Goal: Information Seeking & Learning: Learn about a topic

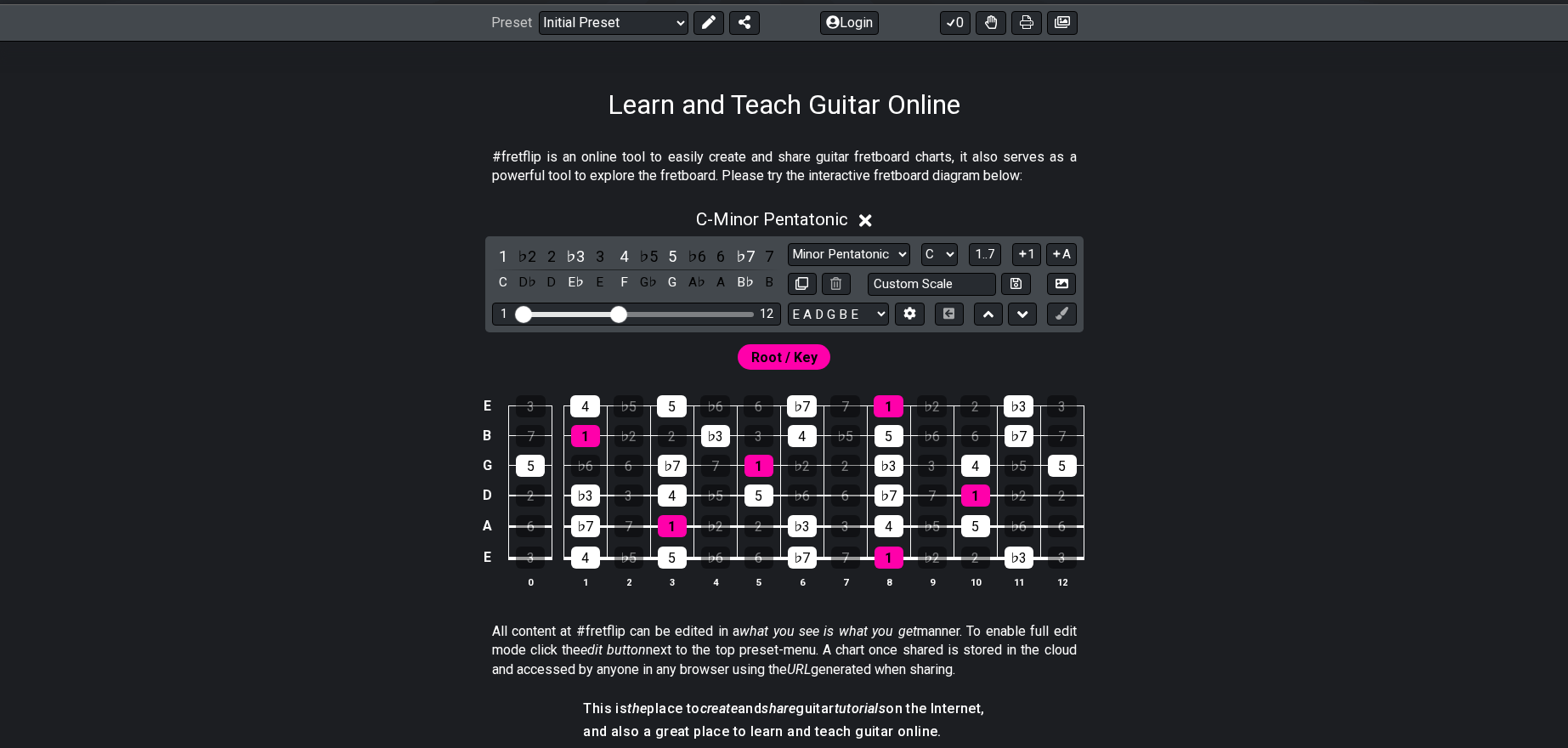
scroll to position [237, 0]
click at [787, 213] on span "C - Minor Pentatonic" at bounding box center [772, 218] width 152 height 20
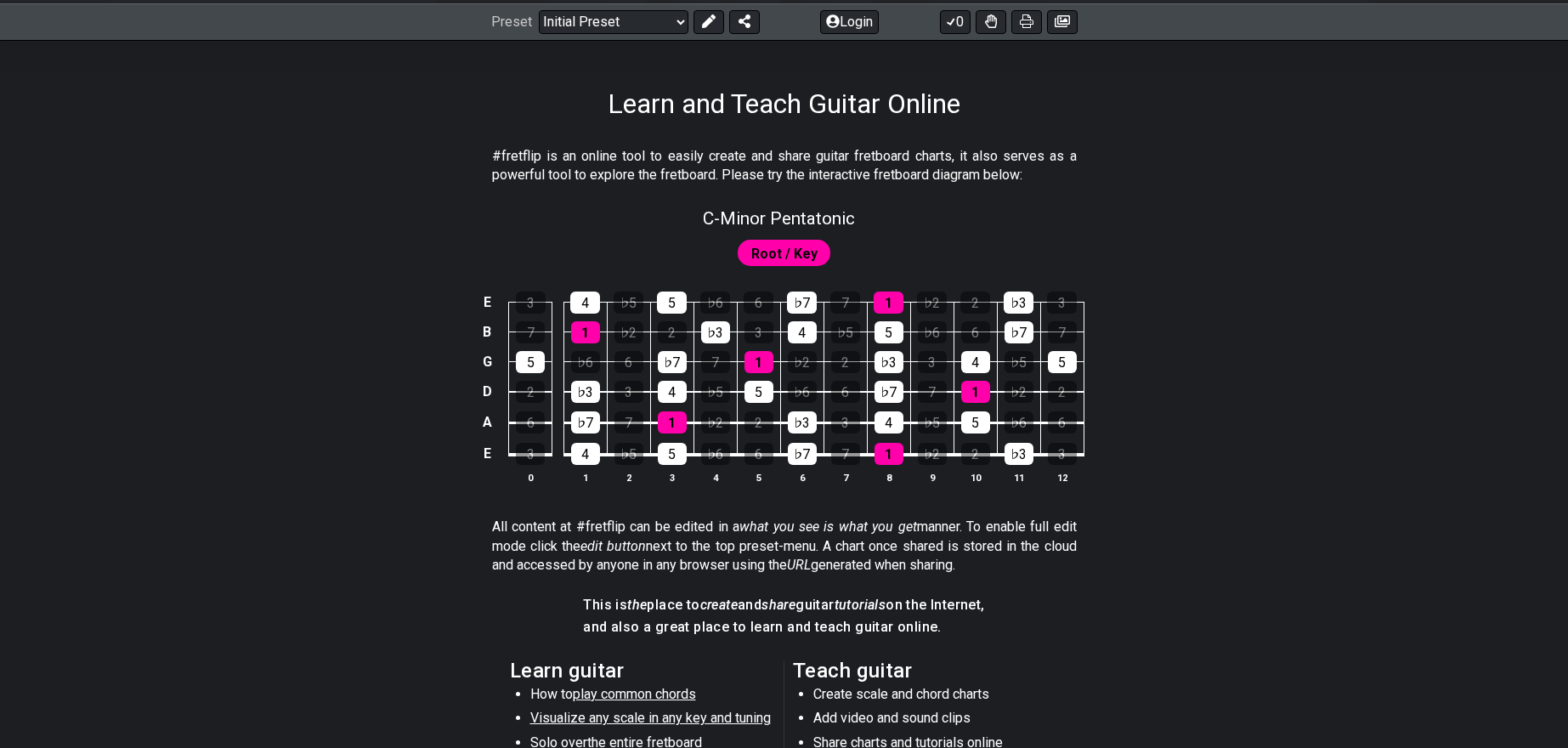
click at [797, 252] on span "Root / Key" at bounding box center [785, 253] width 66 height 24
click at [789, 217] on span "C - Minor Pentatonic" at bounding box center [779, 218] width 152 height 20
select select "C"
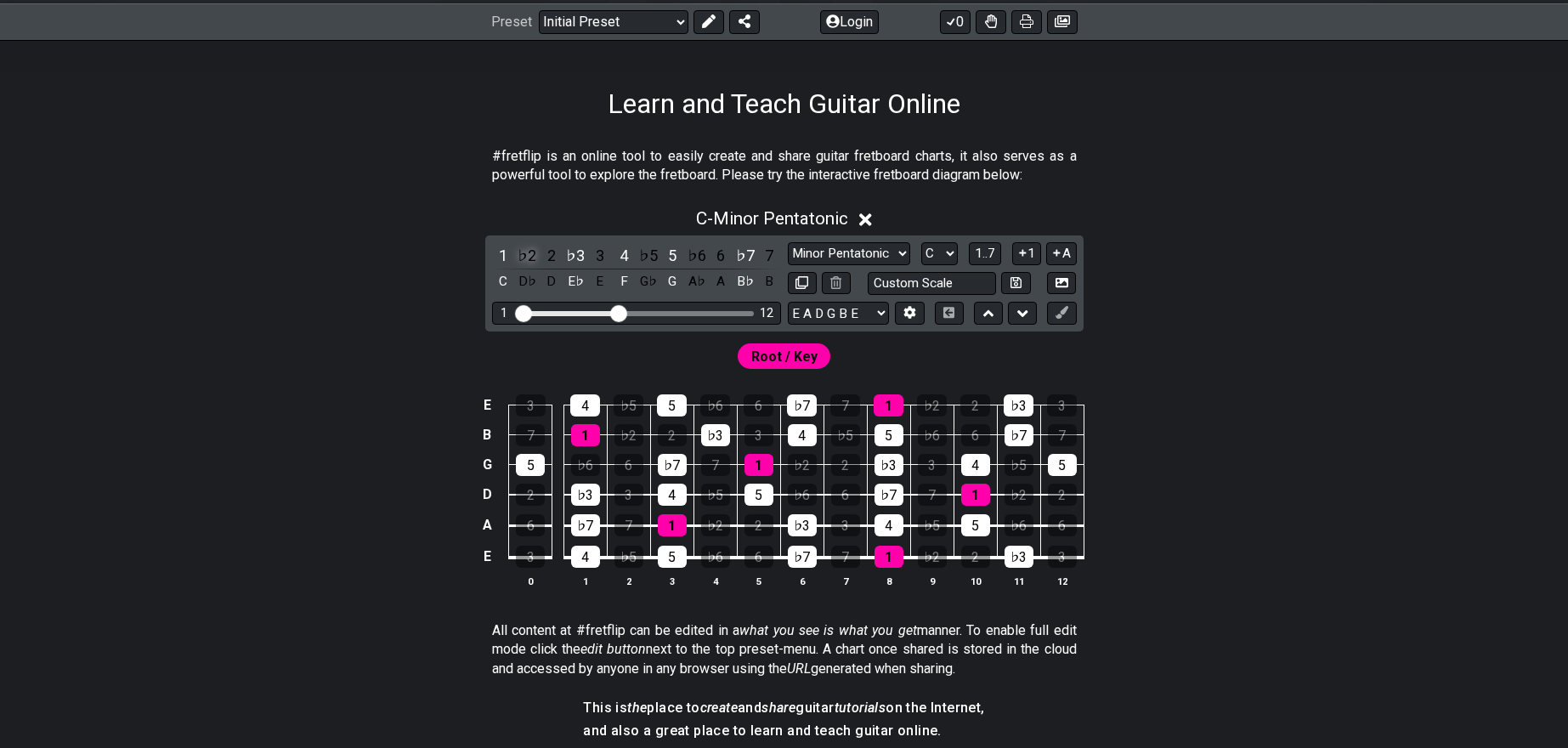
click at [524, 257] on div "♭2" at bounding box center [526, 255] width 22 height 23
click at [509, 256] on div "1" at bounding box center [503, 255] width 22 height 23
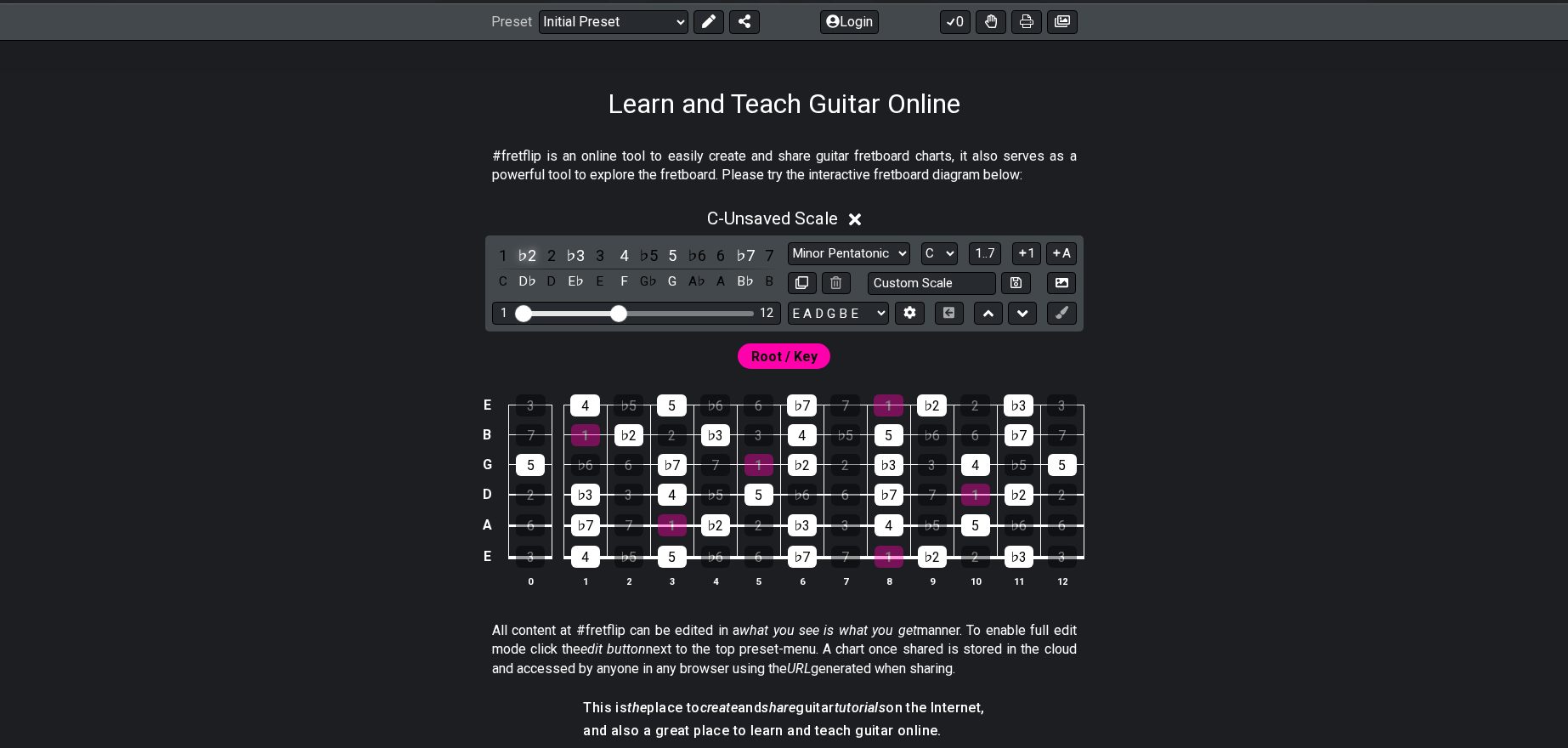
click at [524, 257] on div "♭2" at bounding box center [526, 255] width 22 height 23
click at [506, 255] on div "1" at bounding box center [503, 255] width 22 height 23
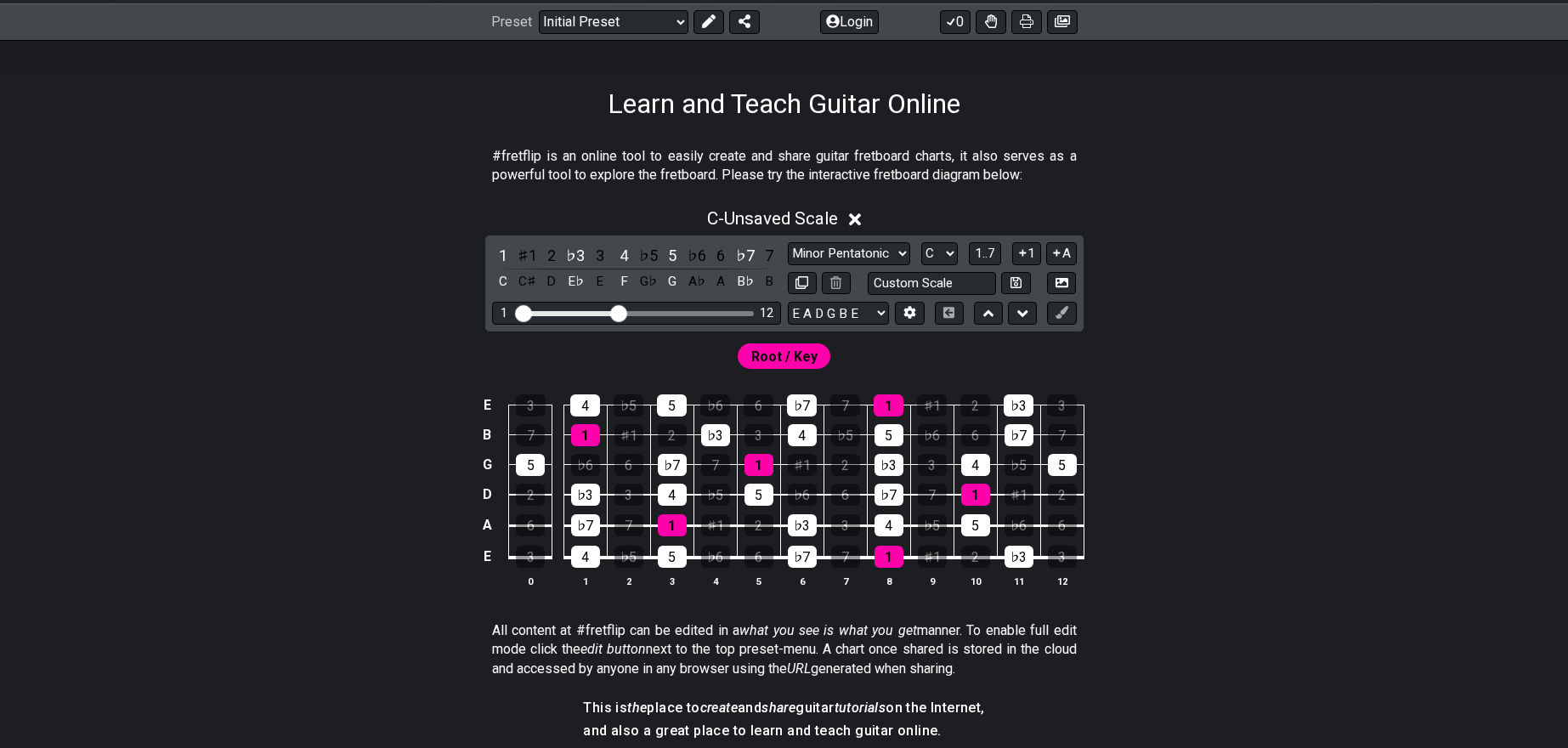
click at [860, 216] on icon at bounding box center [856, 219] width 13 height 13
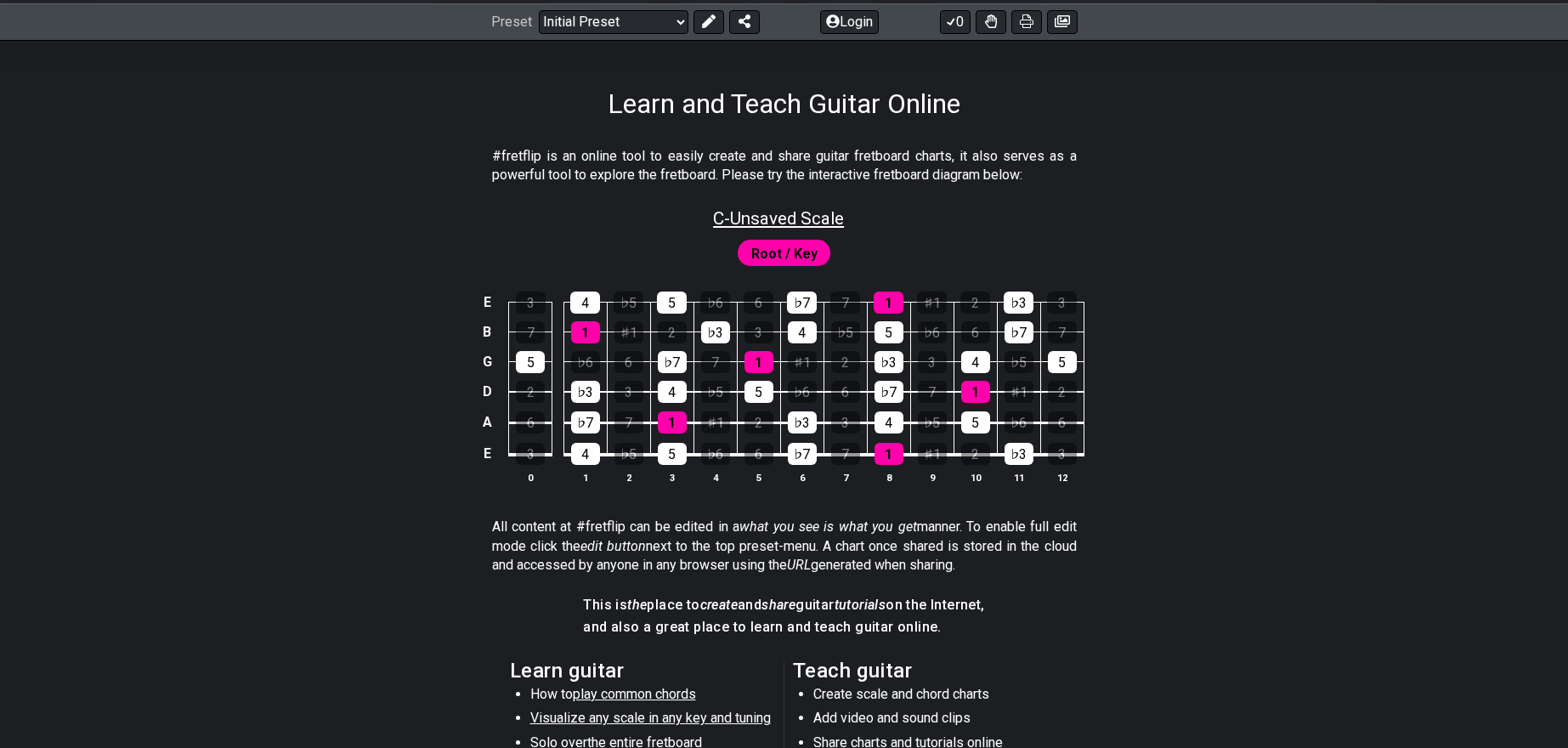
click at [785, 218] on span "C - Unsaved Scale" at bounding box center [779, 218] width 131 height 20
select select "C"
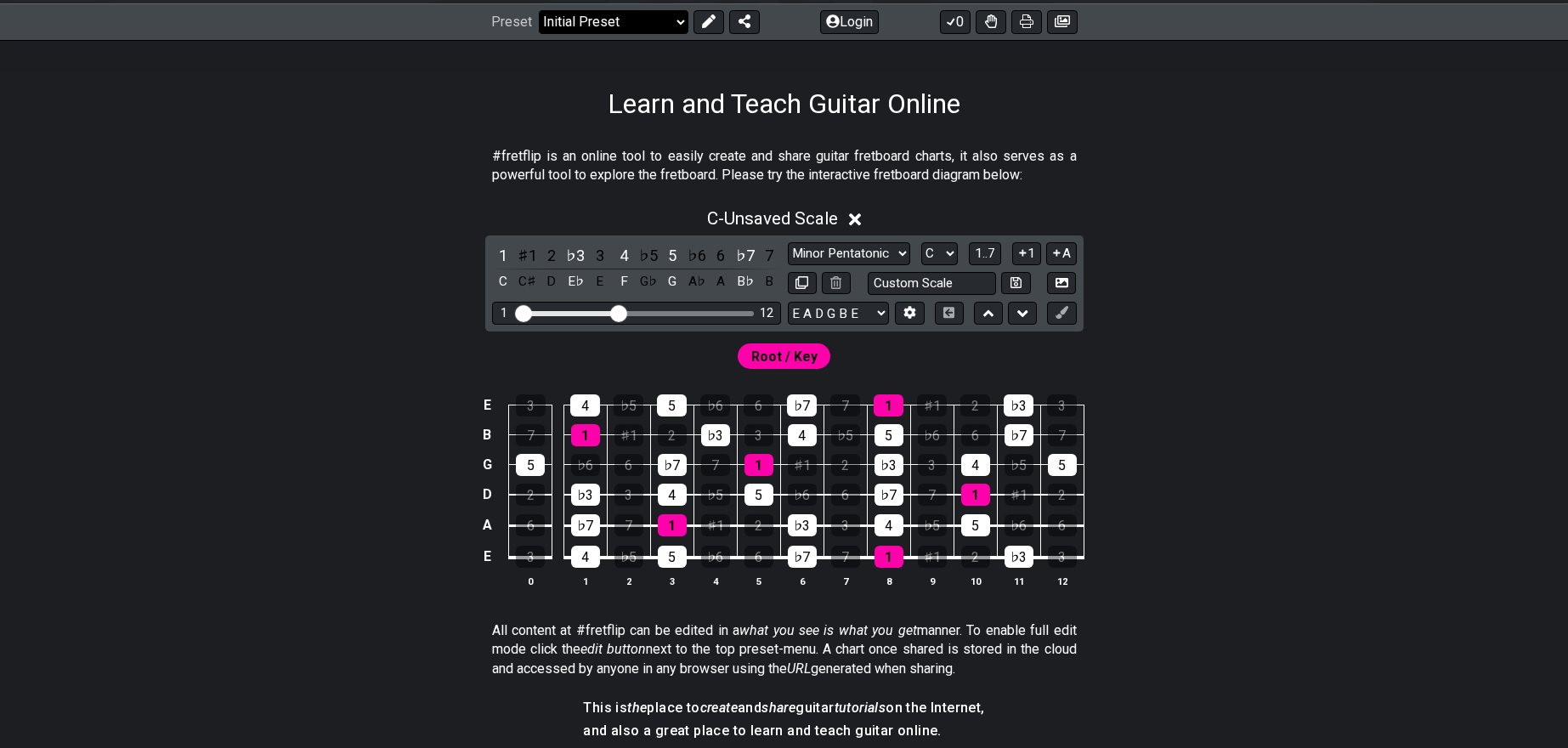
click at [636, 24] on select "Welcome to #fretflip! Initial Preset Custom Preset Minor Pentatonic Major Penta…" at bounding box center [613, 22] width 149 height 24
select select "/welcome"
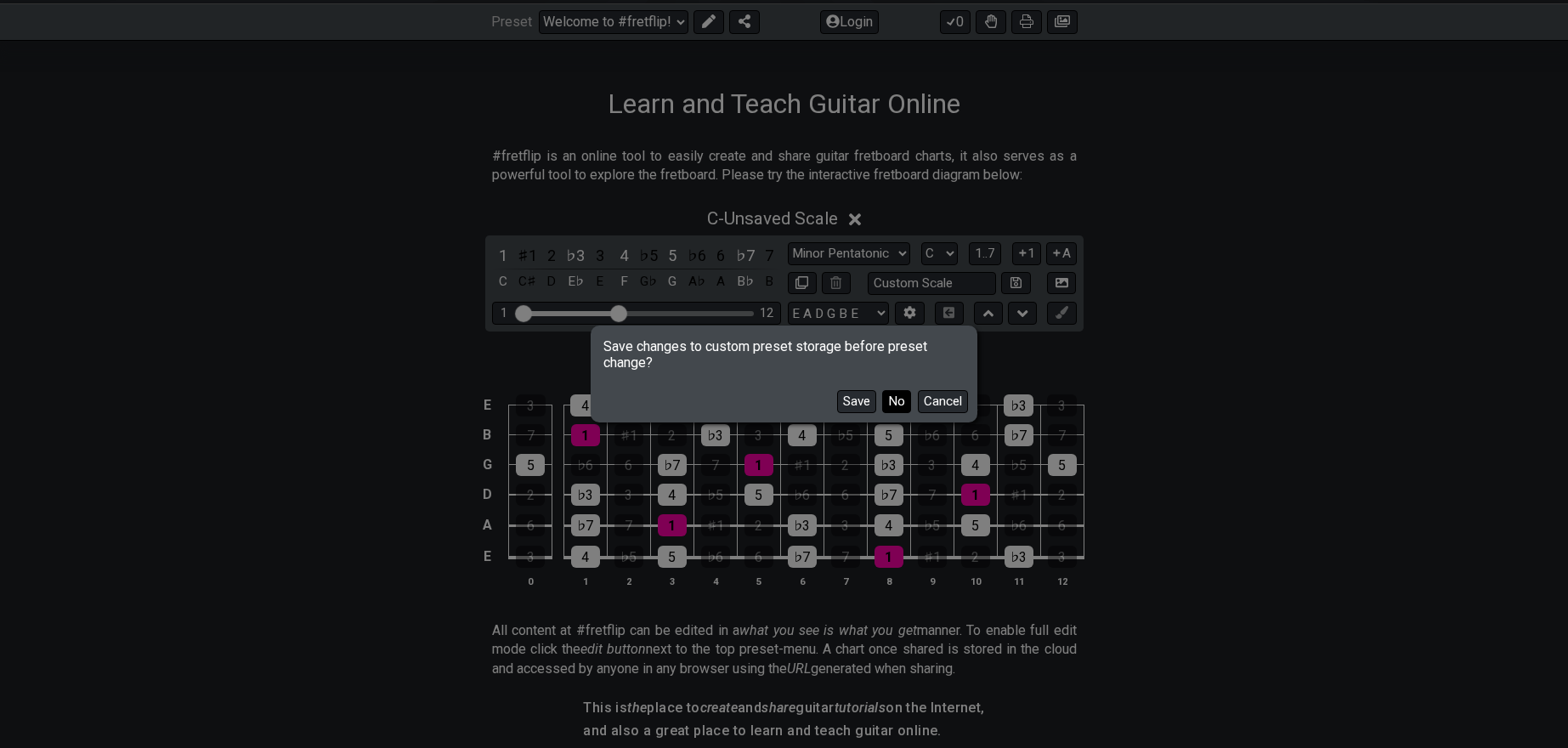
click at [904, 407] on button "No" at bounding box center [896, 401] width 29 height 23
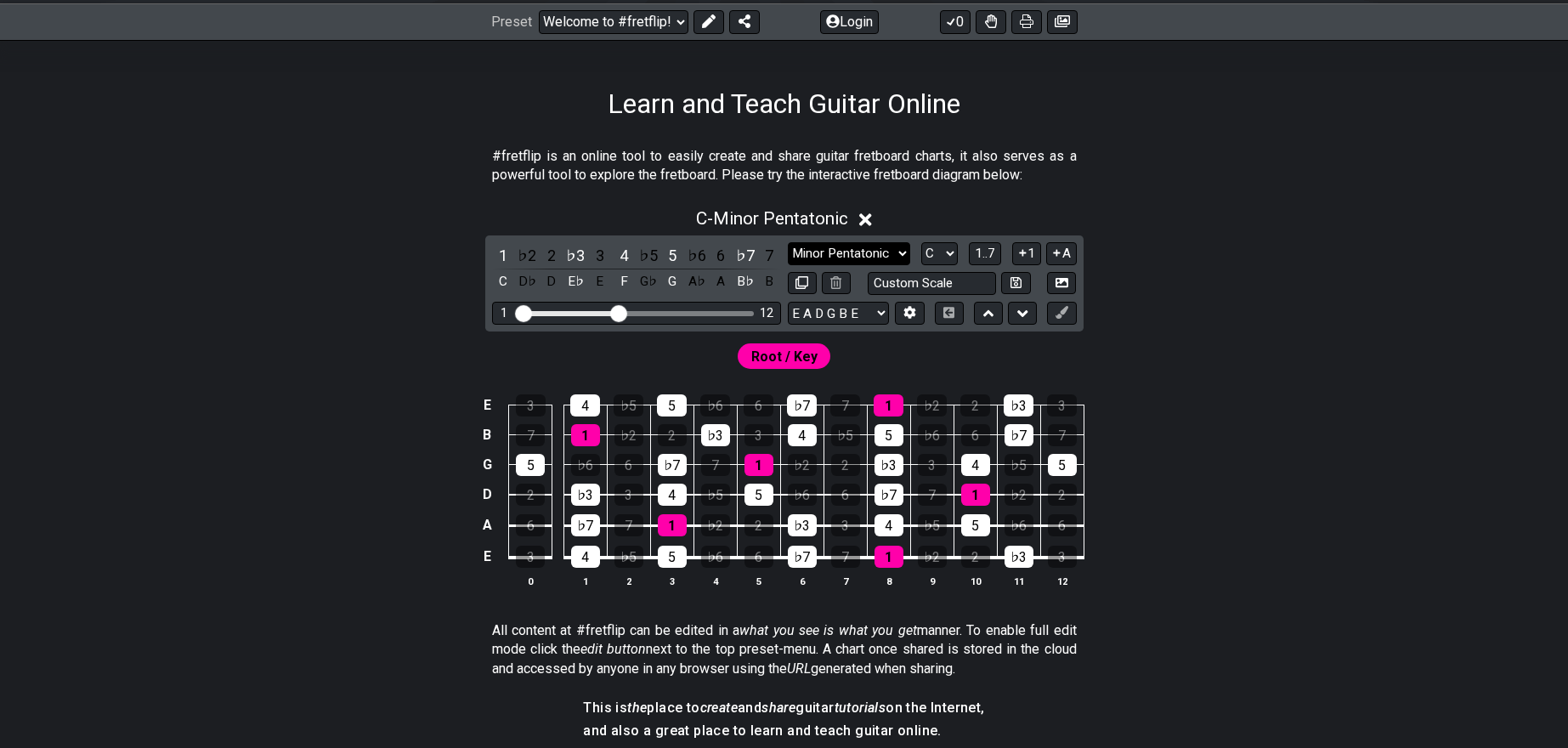
click at [860, 257] on select "Minor Pentatonic Click to edit Minor Pentatonic Major Pentatonic Minor Blues Ma…" at bounding box center [849, 253] width 122 height 23
select select "Major Pentatonic"
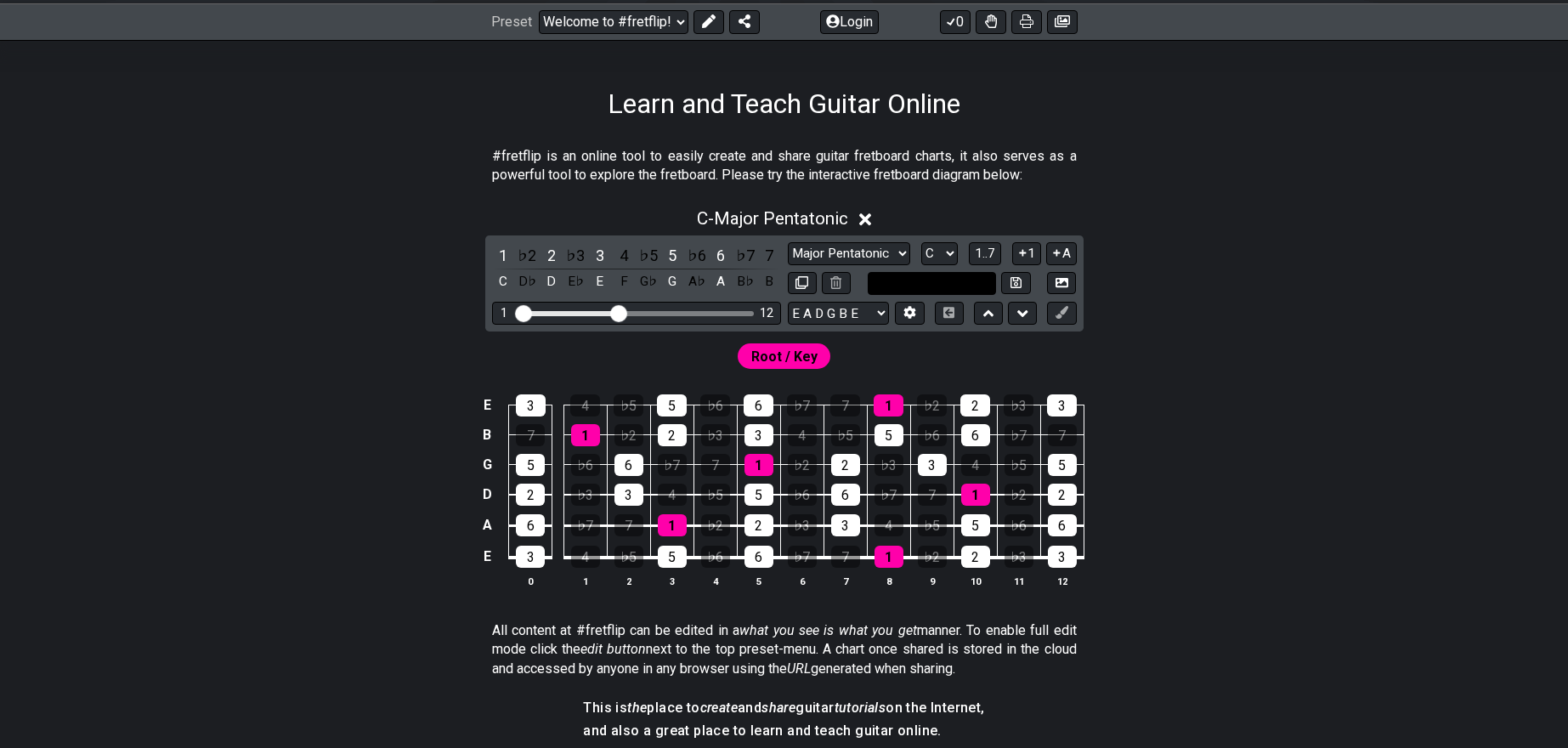
click at [966, 285] on input "text" at bounding box center [932, 284] width 129 height 23
type input "Custom Scale"
click at [1217, 395] on div "E 3 4 ♭5 5 ♭6 6 ♭7 7 1 ♭2 2 ♭3 3 B 7 1 ♭2 2 ♭3 3 4 ♭5 5 ♭6 6 ♭7 7 G 5 ♭6 6 ♭7 7…" at bounding box center [784, 491] width 1326 height 239
click at [1064, 281] on icon at bounding box center [1062, 282] width 13 height 13
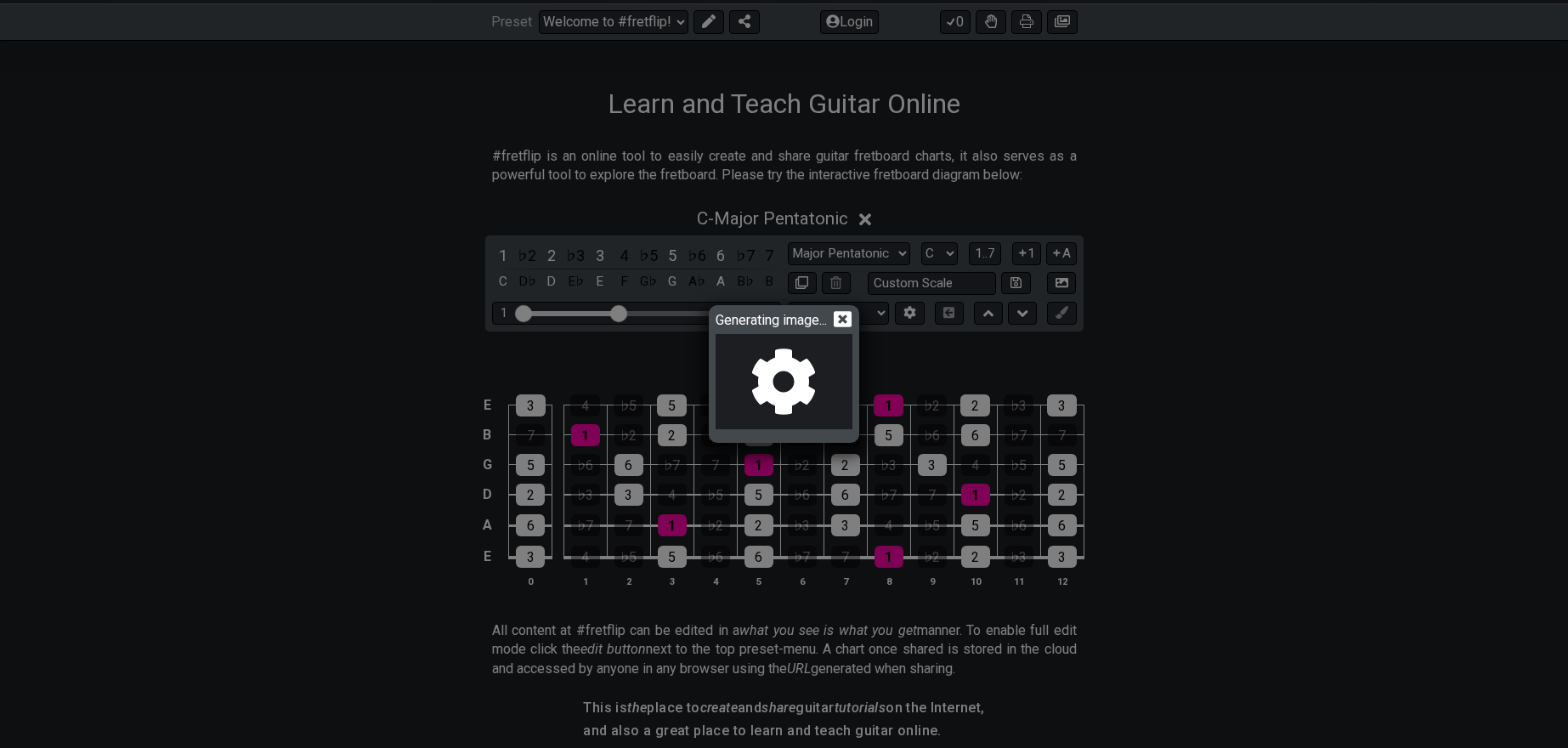
click at [848, 319] on icon at bounding box center [842, 319] width 17 height 17
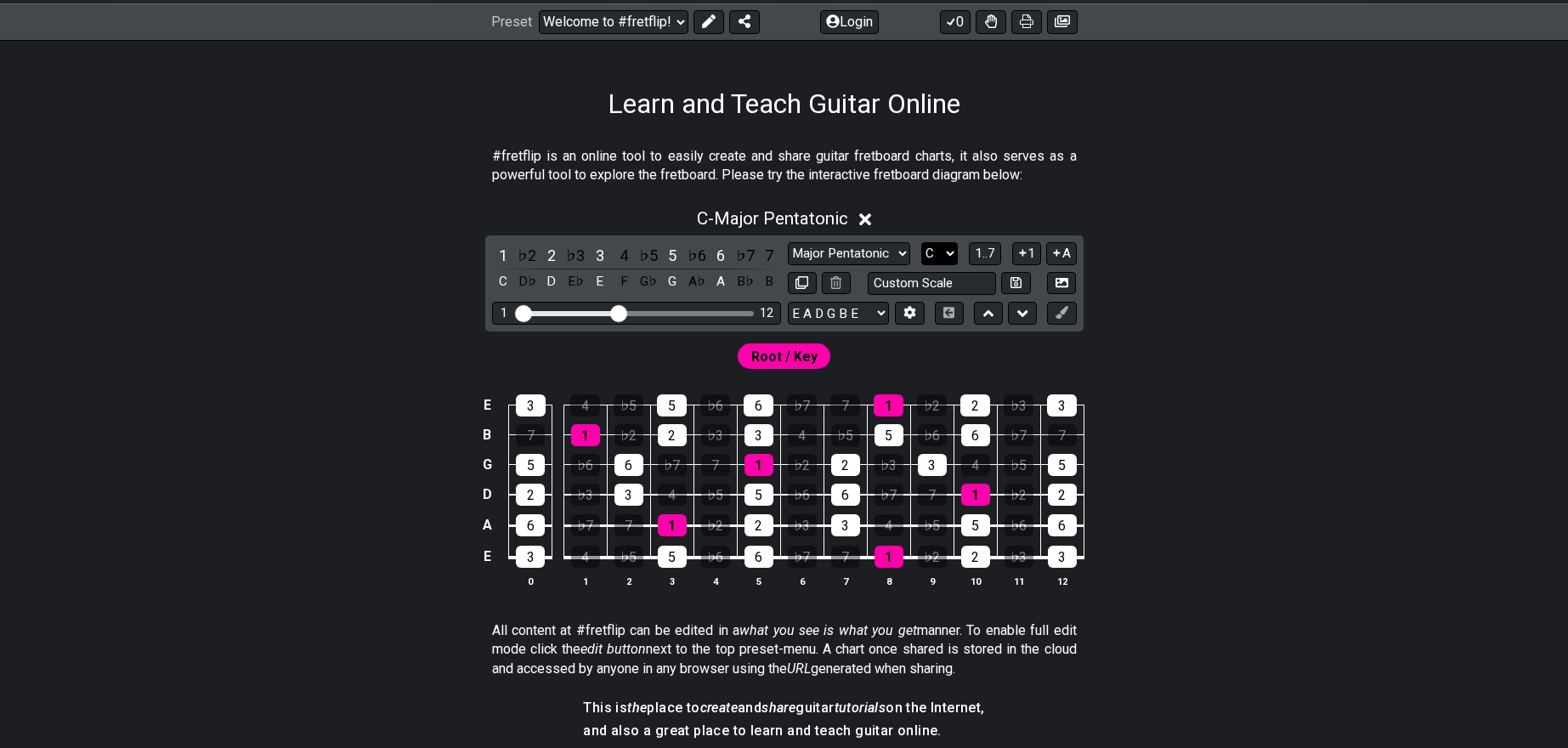
click at [937, 251] on select "A♭ A A♯ B♭ B C C♯ D♭ D D♯ E♭ E F F♯ G♭ G G♯" at bounding box center [939, 253] width 37 height 23
select select "E"
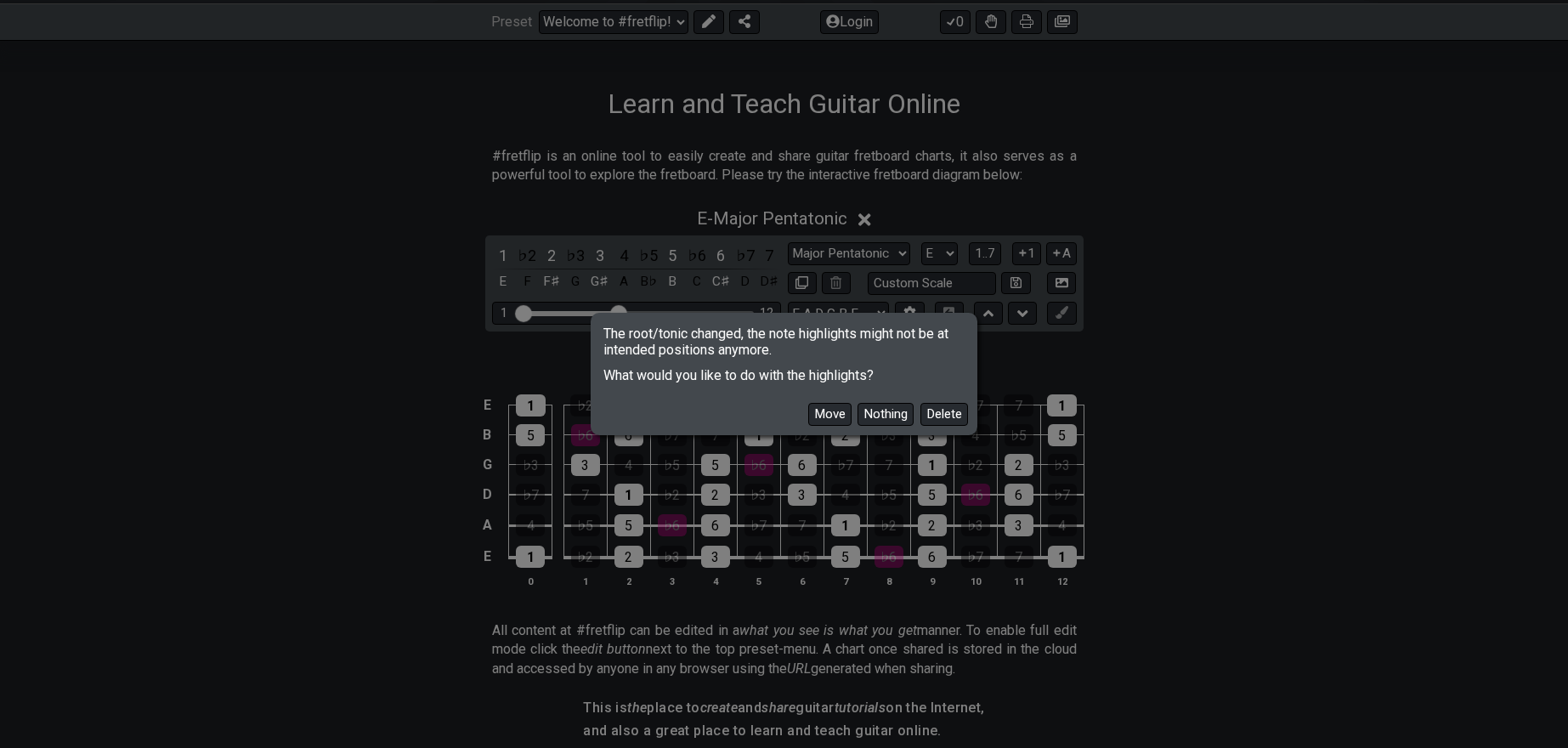
drag, startPoint x: 839, startPoint y: 414, endPoint x: 863, endPoint y: 401, distance: 27.3
click at [839, 414] on button "Move" at bounding box center [830, 414] width 44 height 23
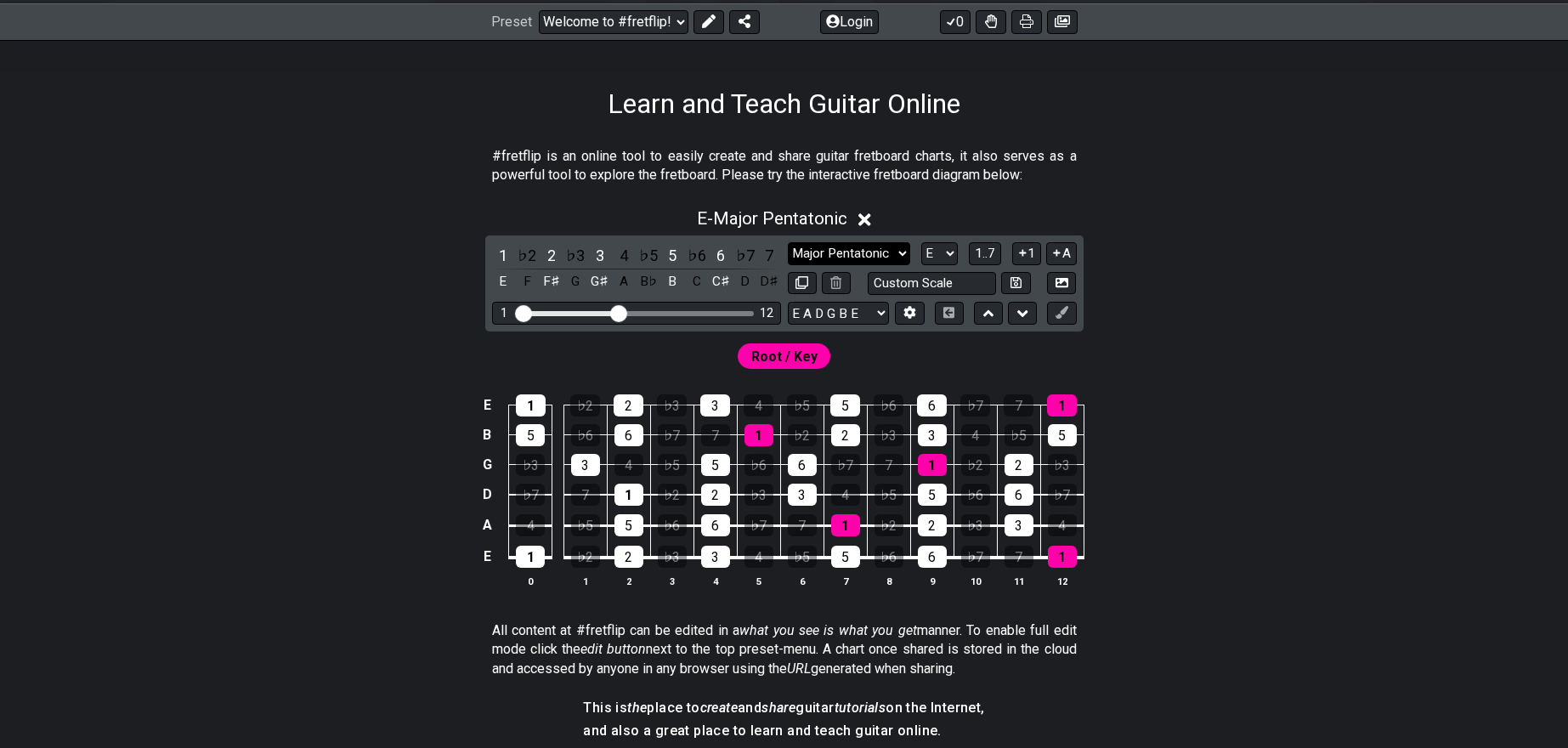
click at [891, 252] on select "Minor Pentatonic Click to edit Minor Pentatonic Major Pentatonic Minor Blues Ma…" at bounding box center [849, 253] width 122 height 23
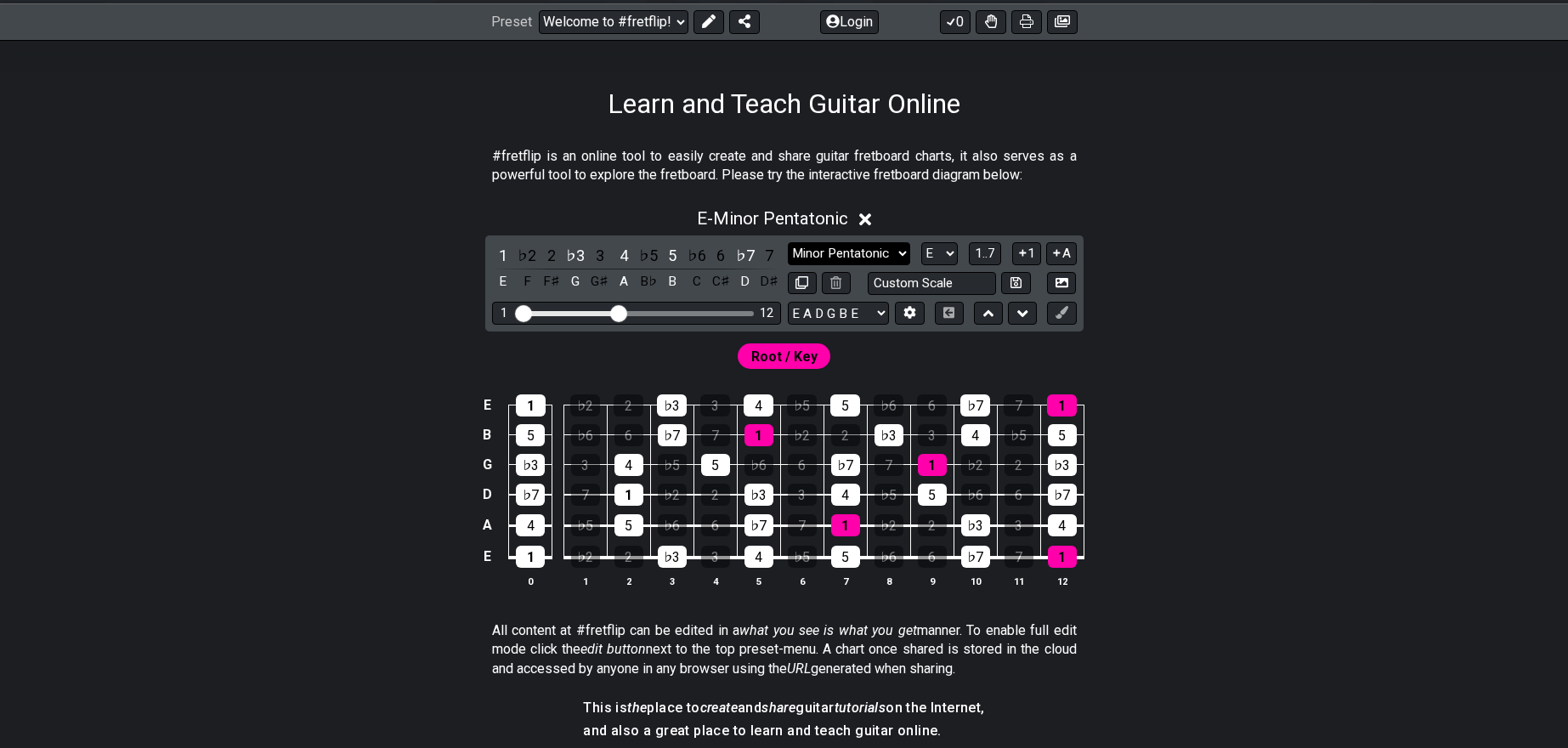
click at [884, 249] on select "Minor Pentatonic Click to edit Minor Pentatonic Major Pentatonic Minor Blues Ma…" at bounding box center [849, 253] width 122 height 23
select select "Minor Blues"
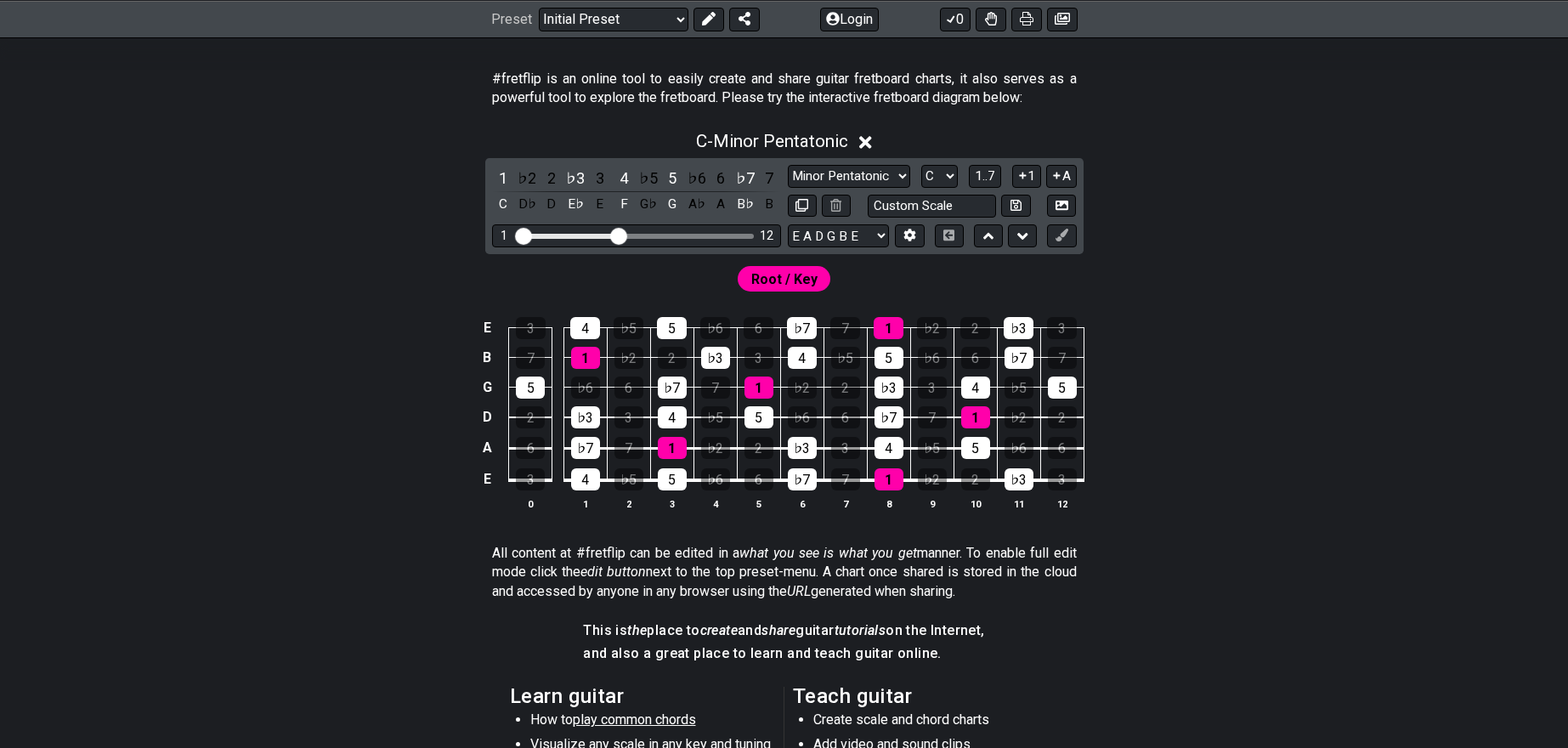
scroll to position [334, 0]
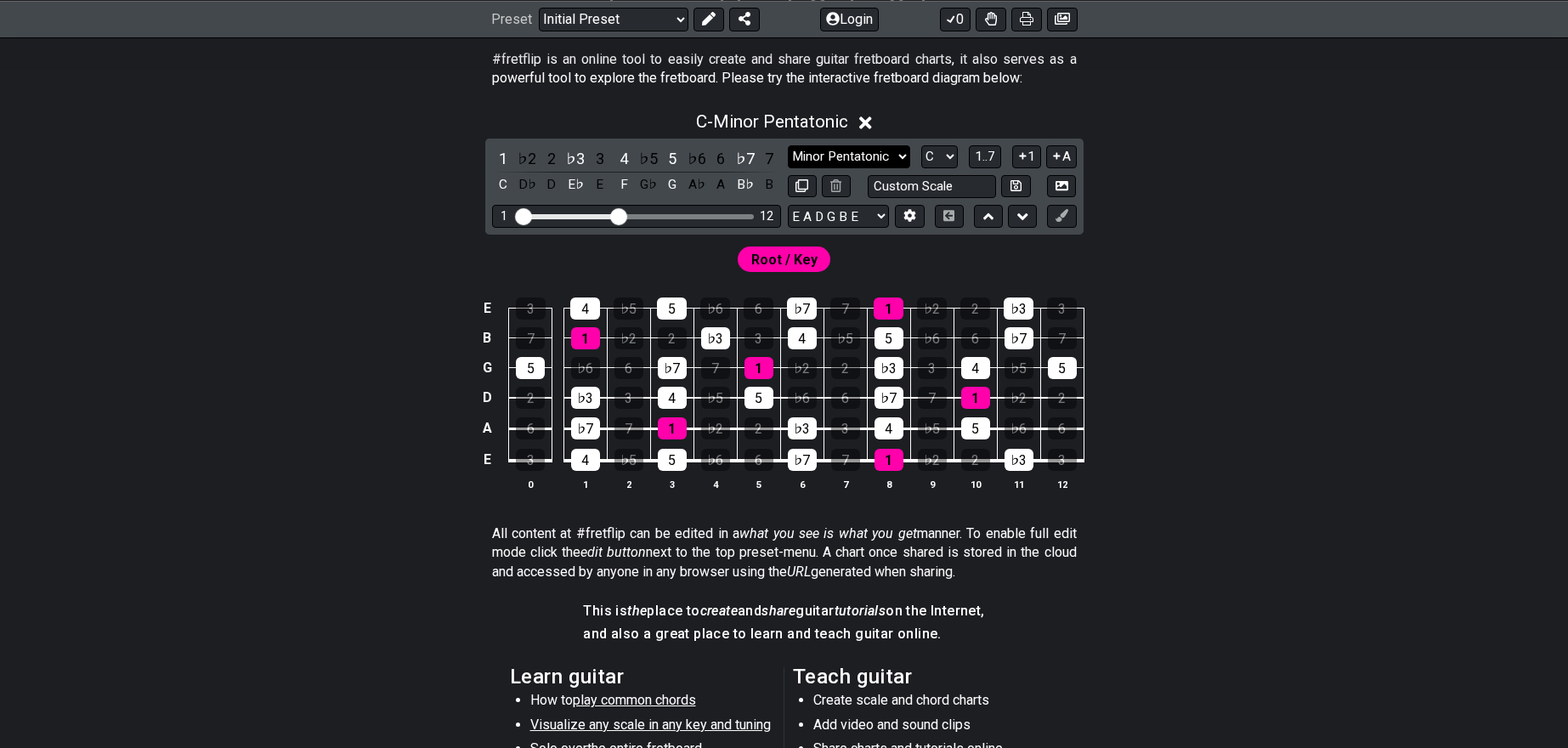
click at [903, 153] on select "Minor Pentatonic Click to edit Minor Pentatonic Major Pentatonic Minor Blues Ma…" at bounding box center [849, 156] width 122 height 23
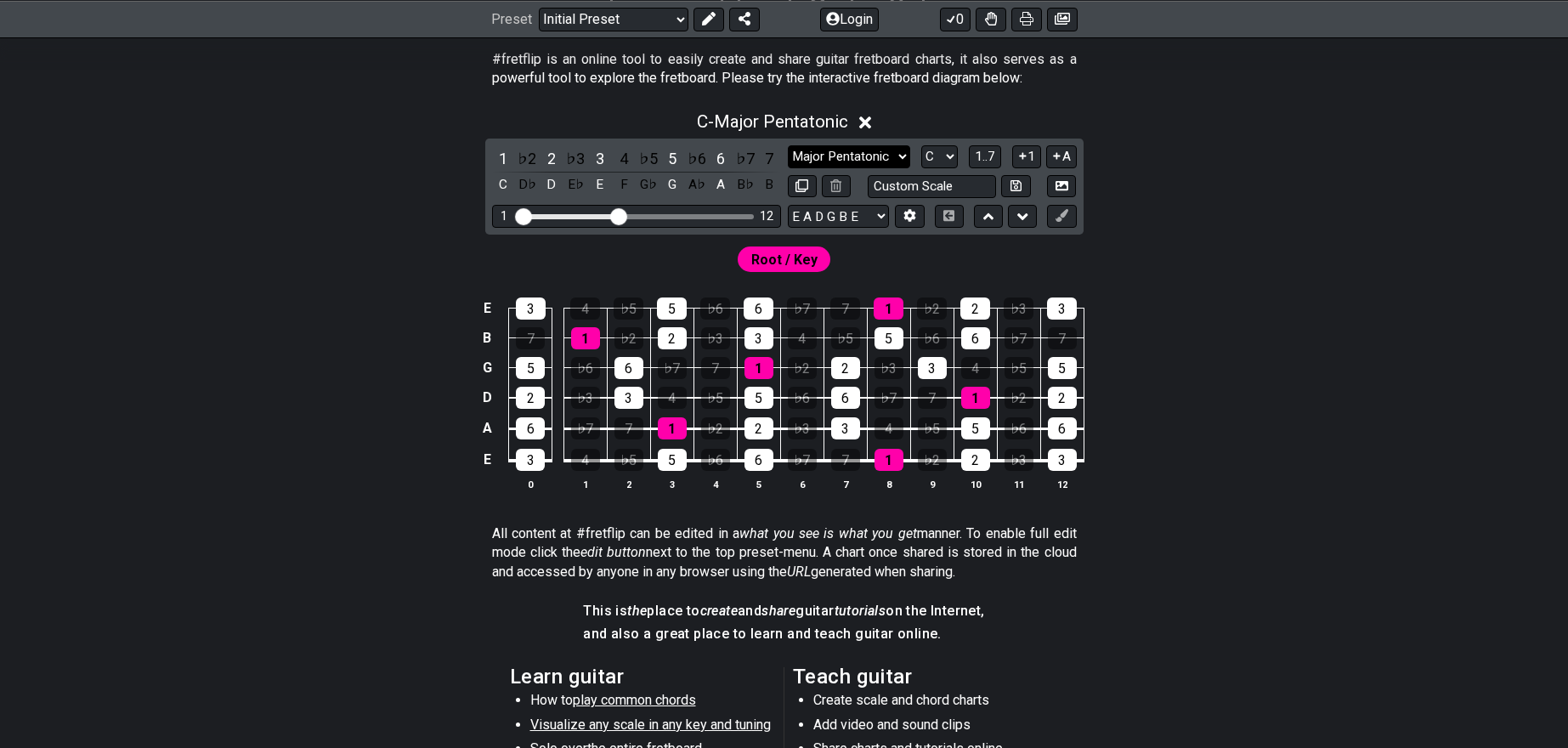
click at [896, 158] on select "Minor Pentatonic Click to edit Minor Pentatonic Major Pentatonic Minor Blues Ma…" at bounding box center [849, 156] width 122 height 23
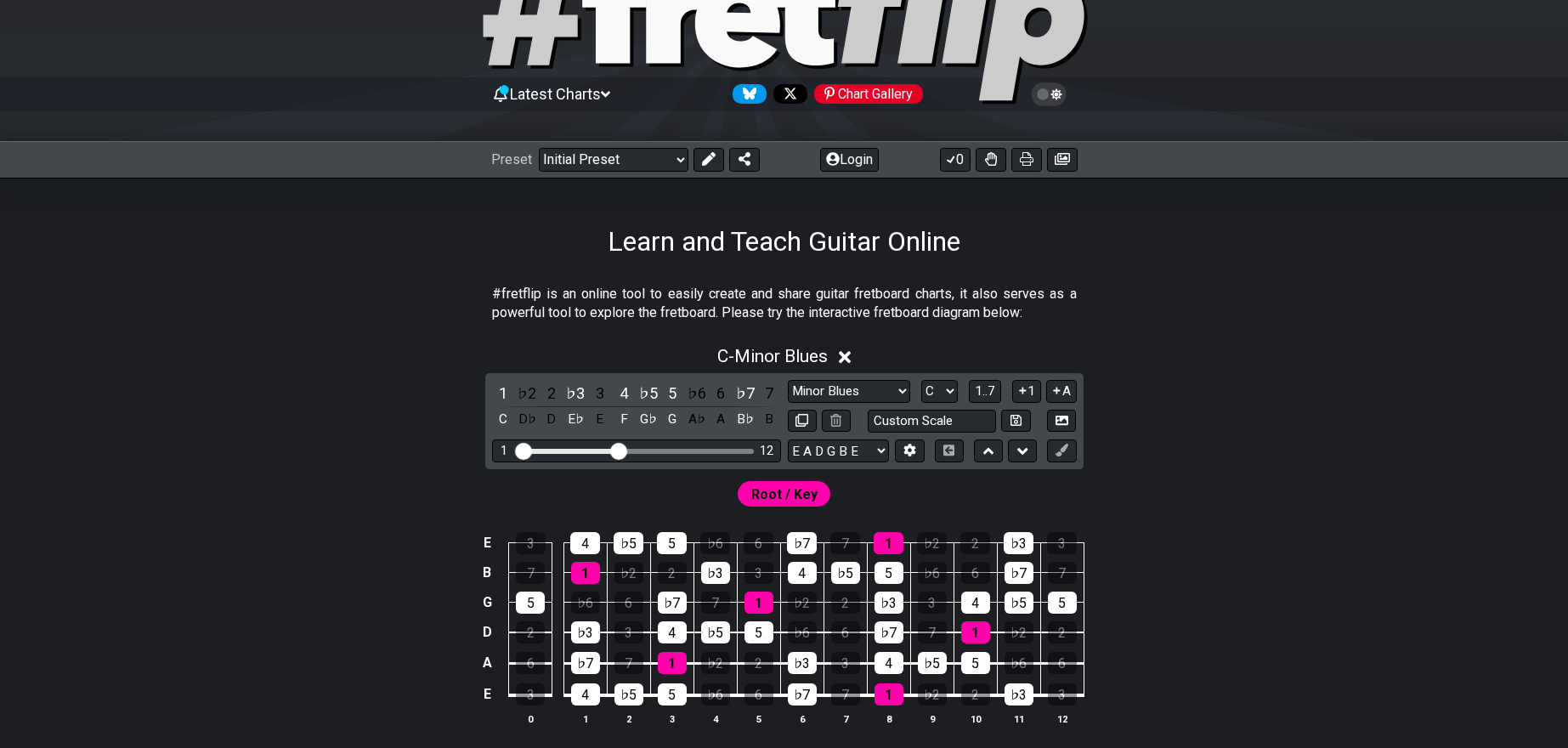
scroll to position [0, 0]
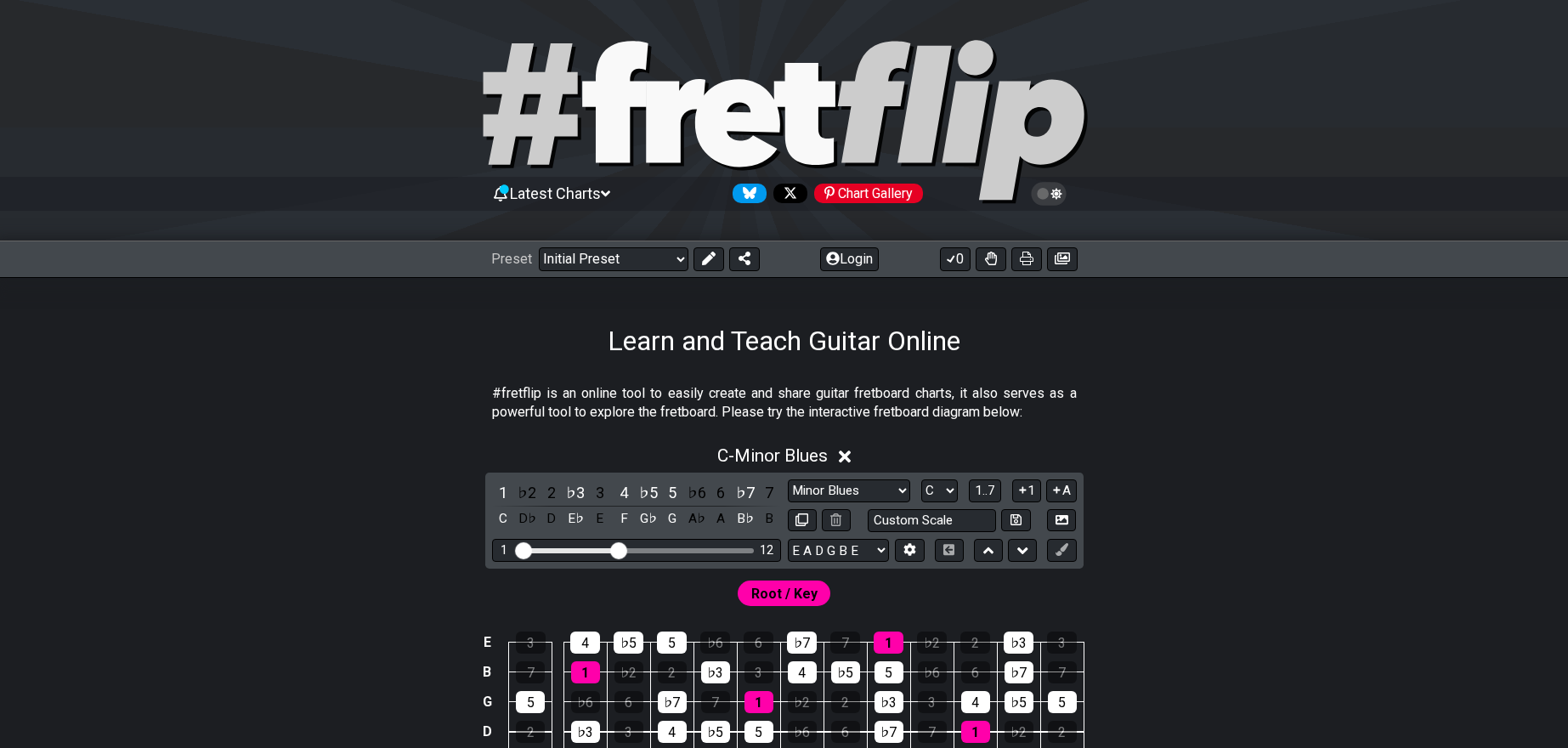
click at [709, 106] on icon at bounding box center [736, 123] width 85 height 87
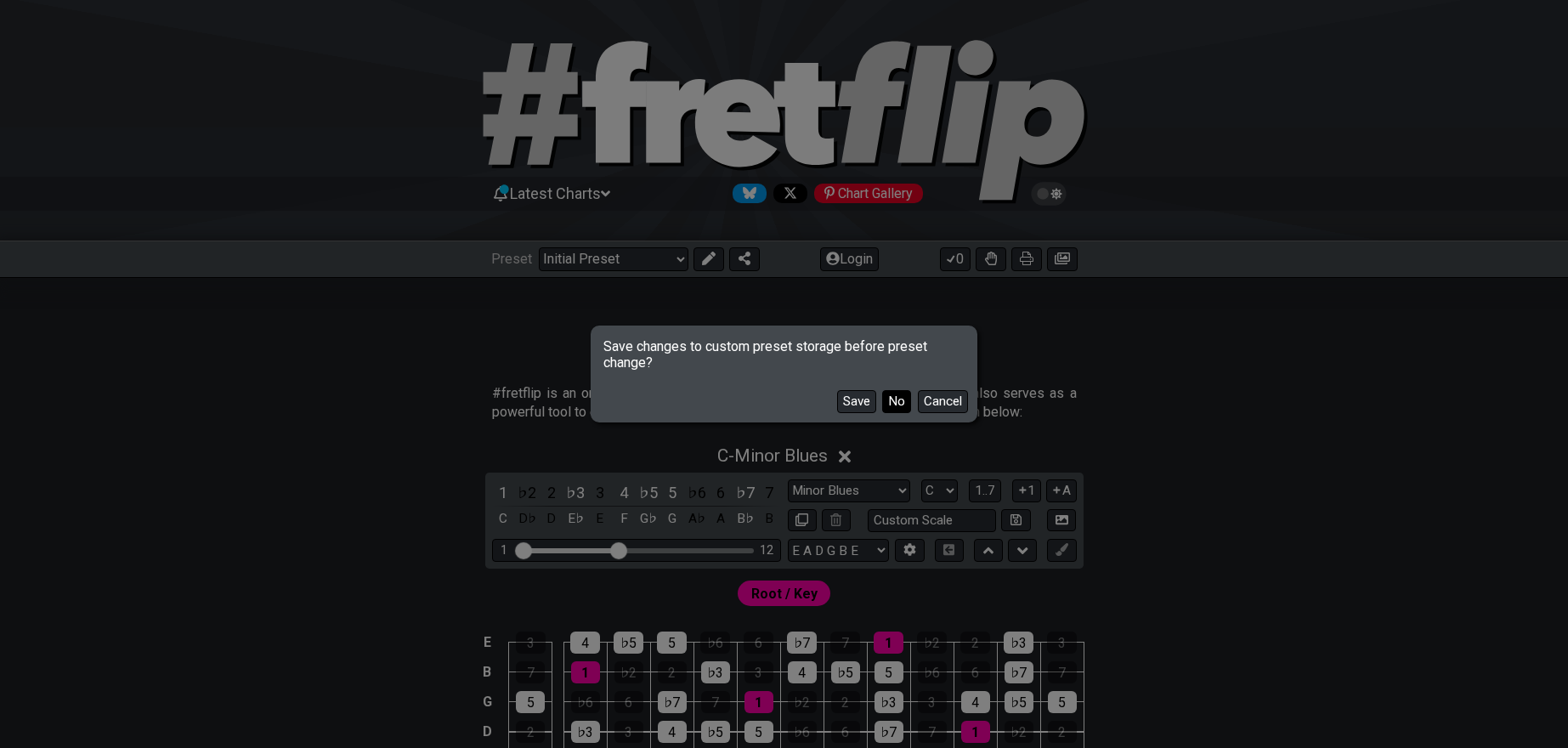
click at [901, 406] on button "No" at bounding box center [896, 401] width 29 height 23
select select "Minor Pentatonic"
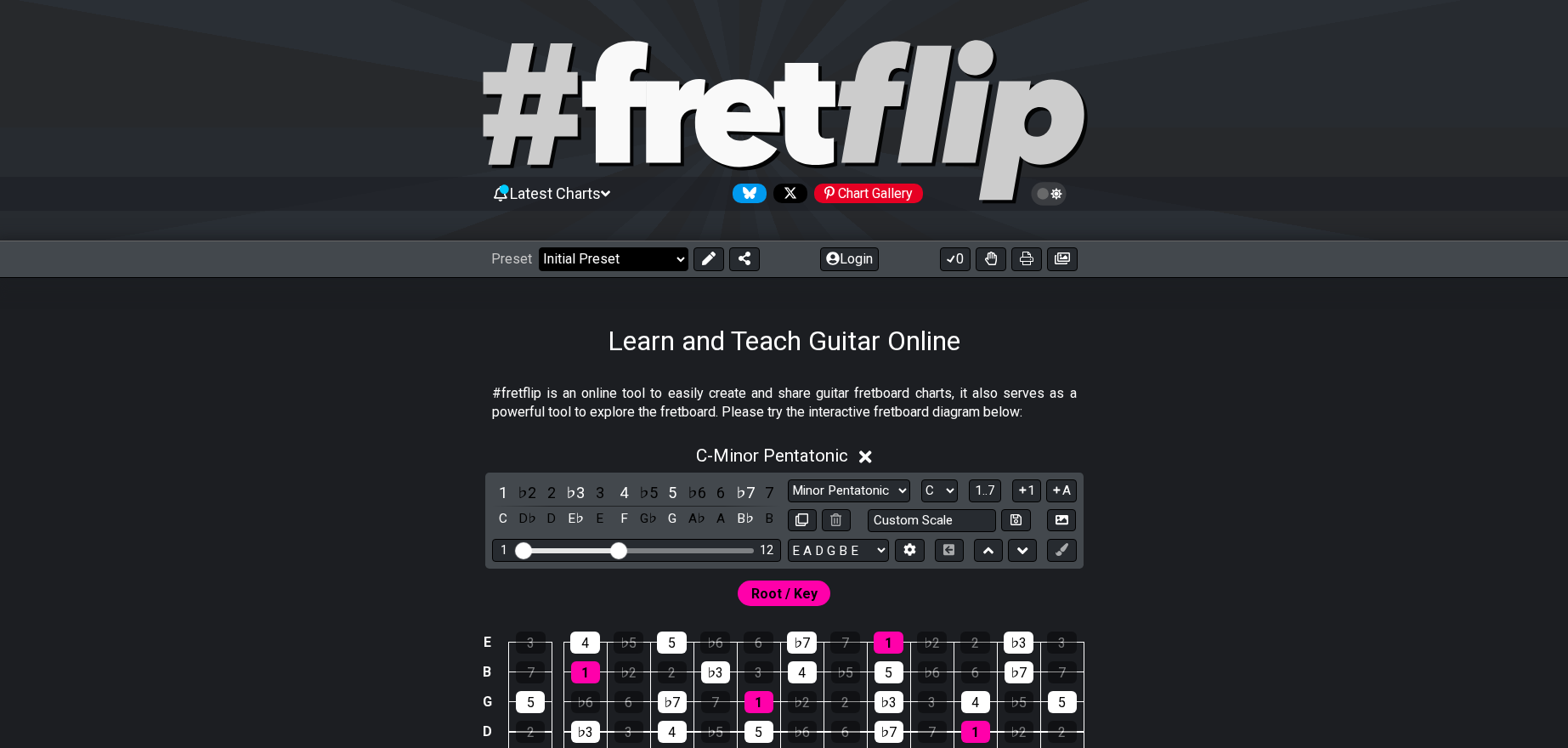
click at [671, 262] on select "Welcome to #fretflip! Initial Preset Custom Preset Minor Pentatonic Major Penta…" at bounding box center [613, 258] width 149 height 24
select select "/movable-7th-chords"
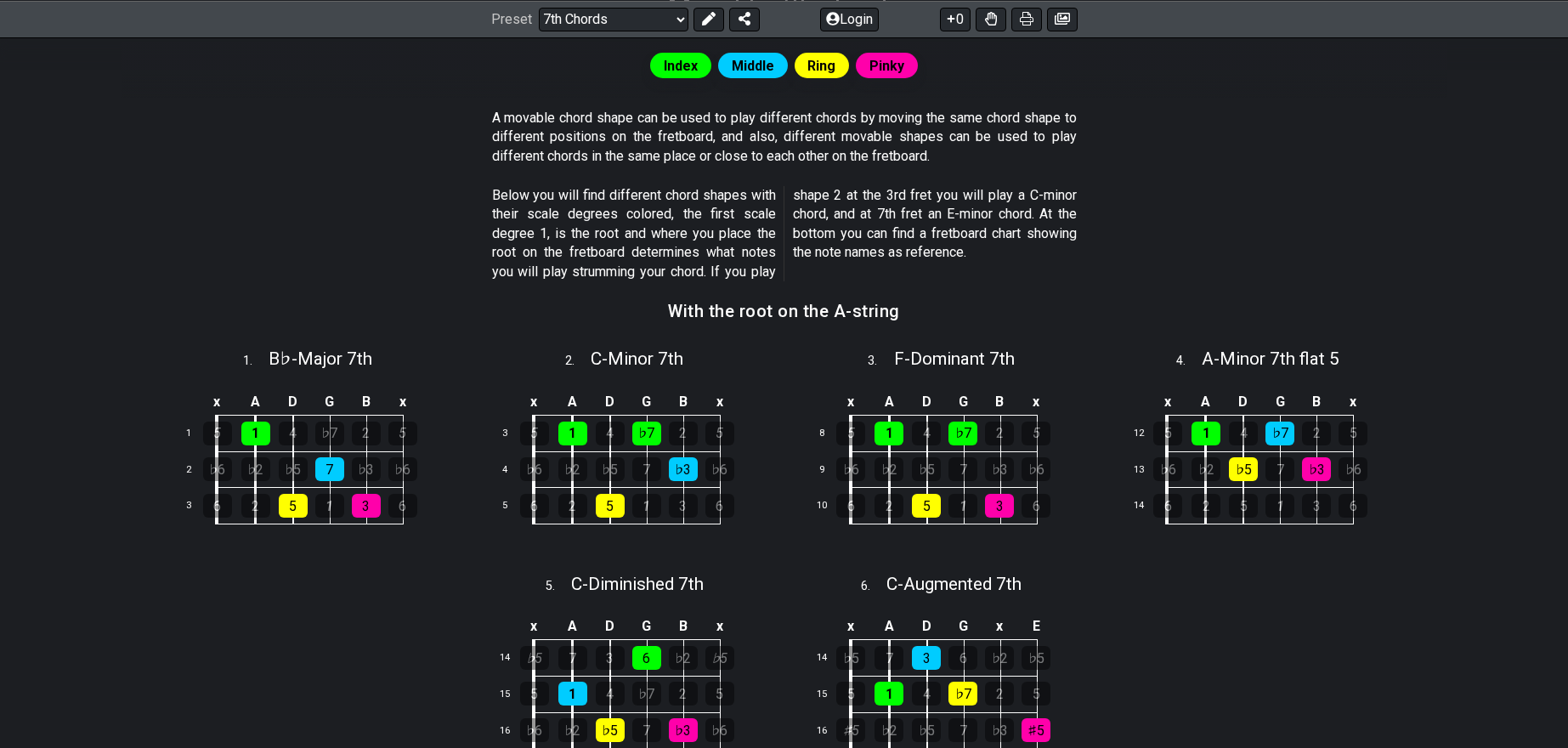
scroll to position [362, 0]
